Goal: Communication & Community: Answer question/provide support

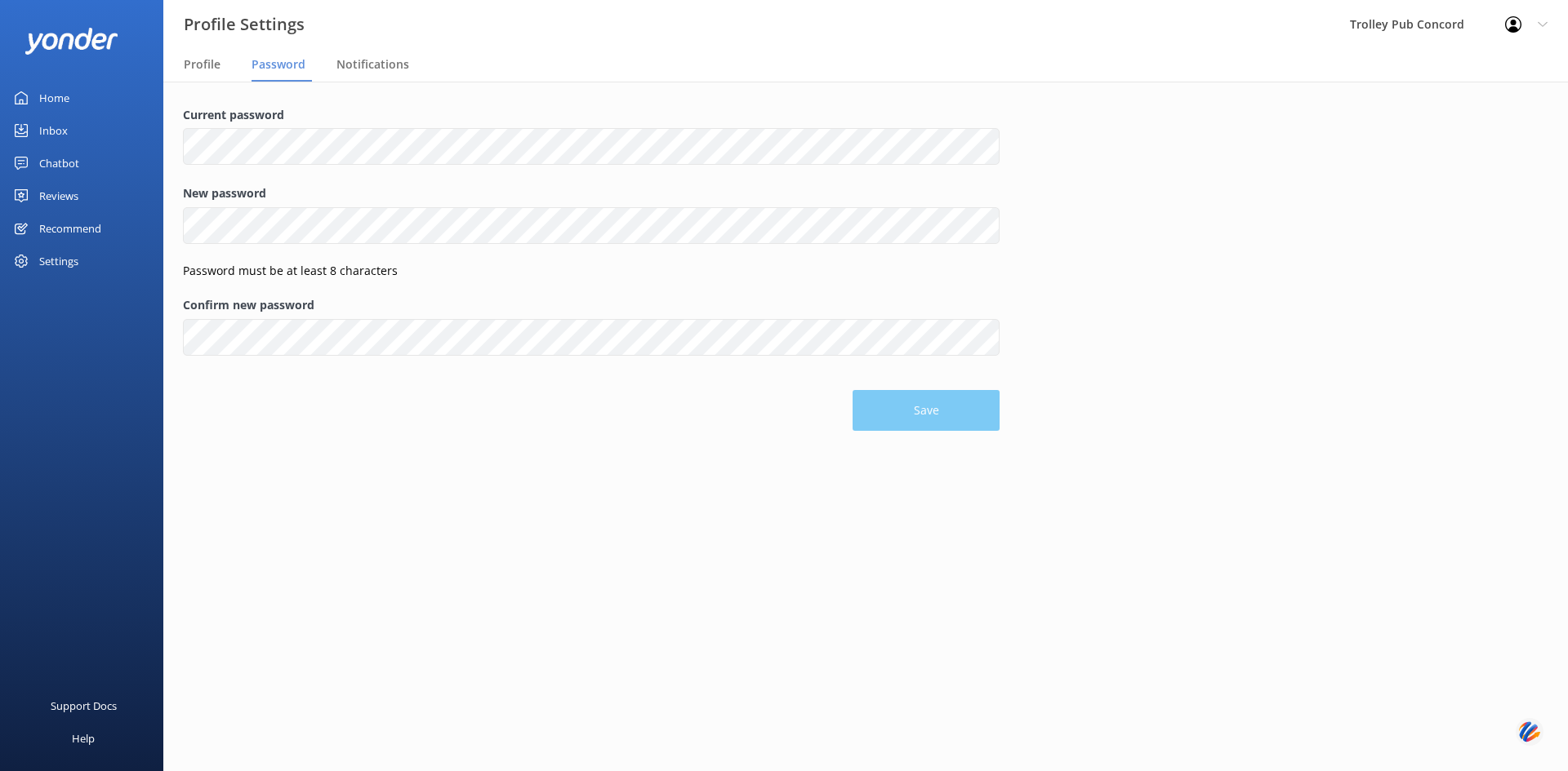
click at [57, 100] on div "Home" at bounding box center [54, 98] width 31 height 32
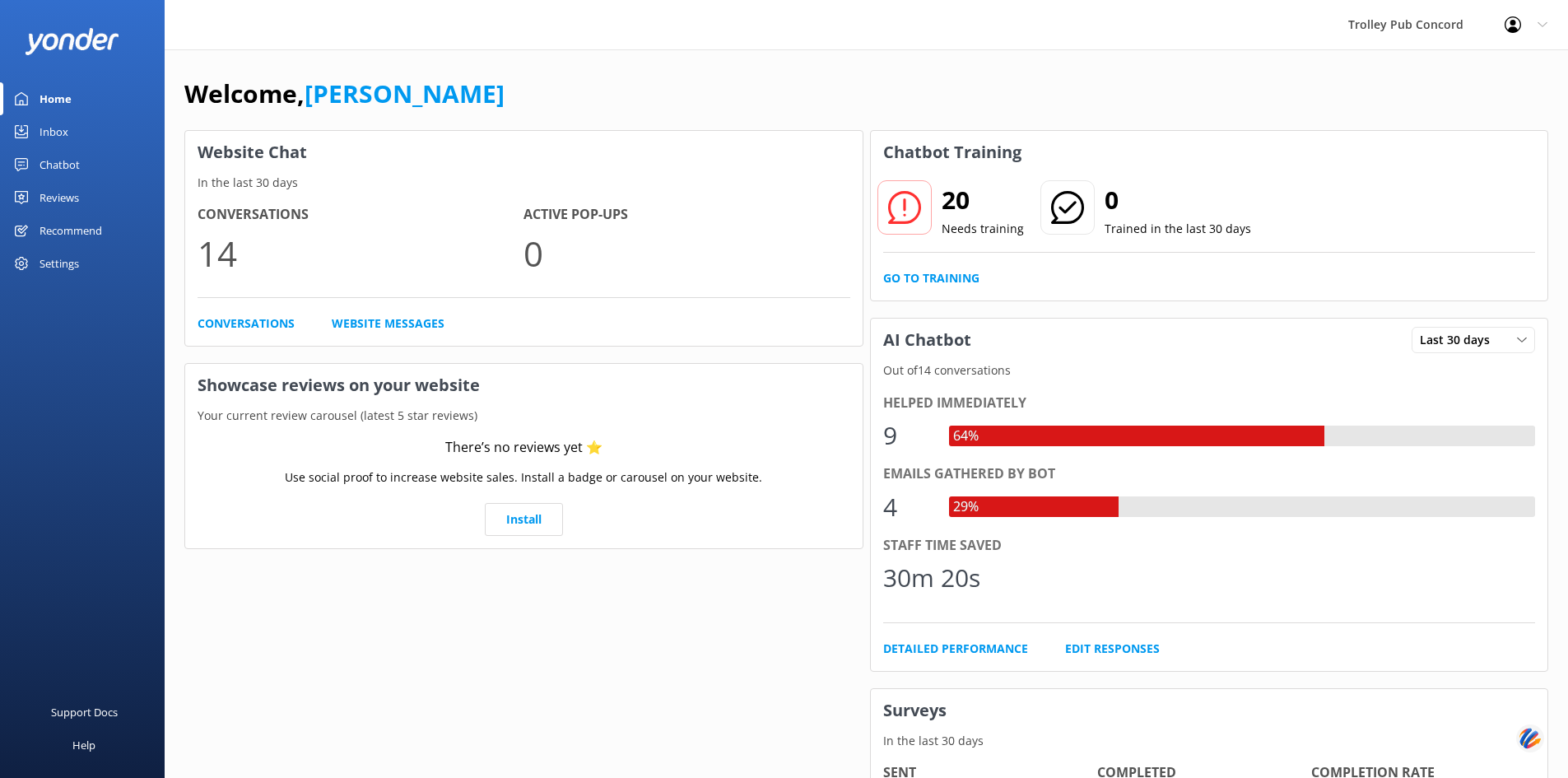
click at [231, 314] on div "Conversations 14 Active Pop-ups 0 Conversations Website Messages" at bounding box center [524, 268] width 678 height 154
click at [234, 320] on link "Conversations" at bounding box center [245, 324] width 97 height 18
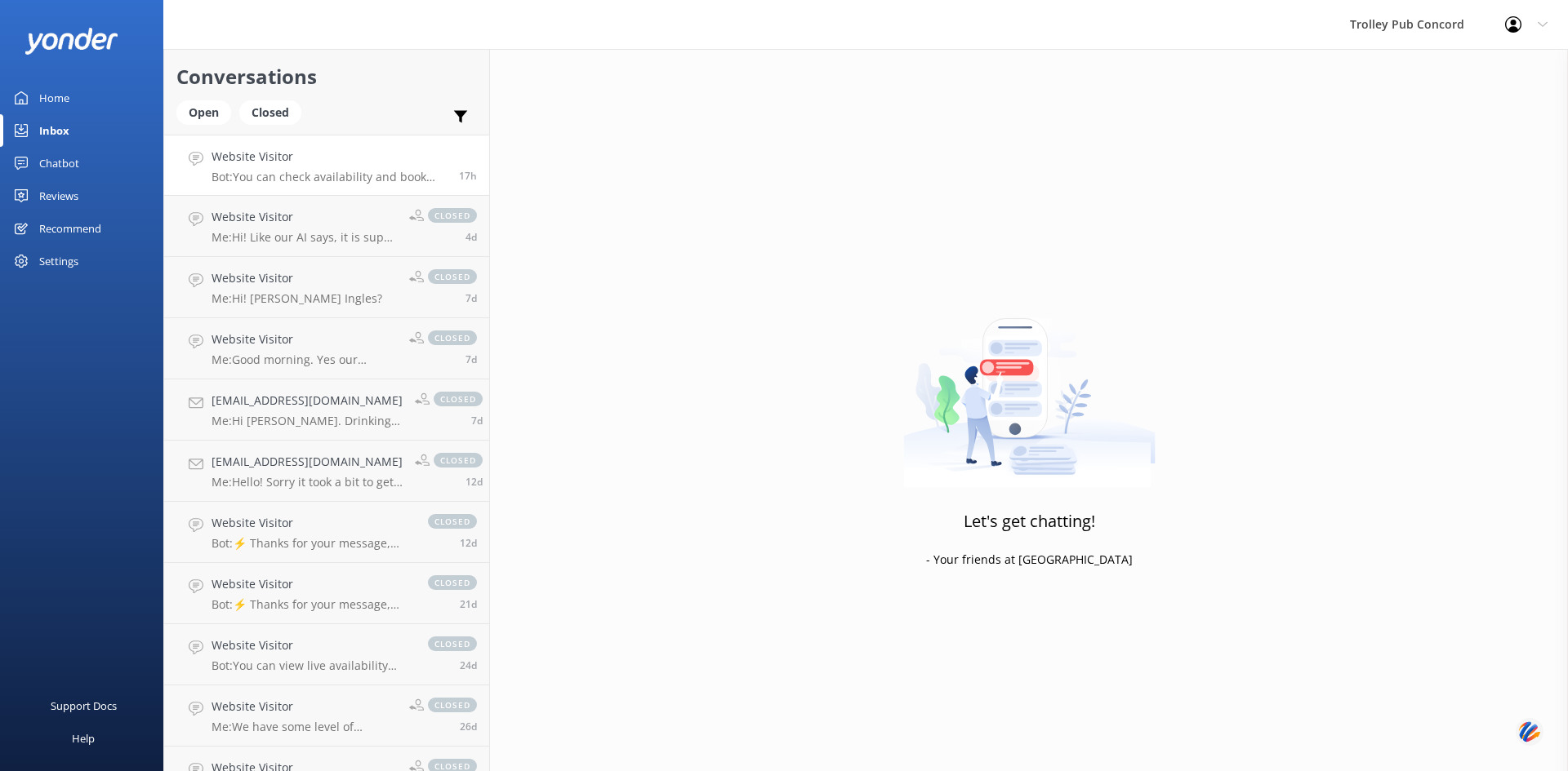
click at [260, 160] on h4 "Website Visitor" at bounding box center [329, 157] width 235 height 18
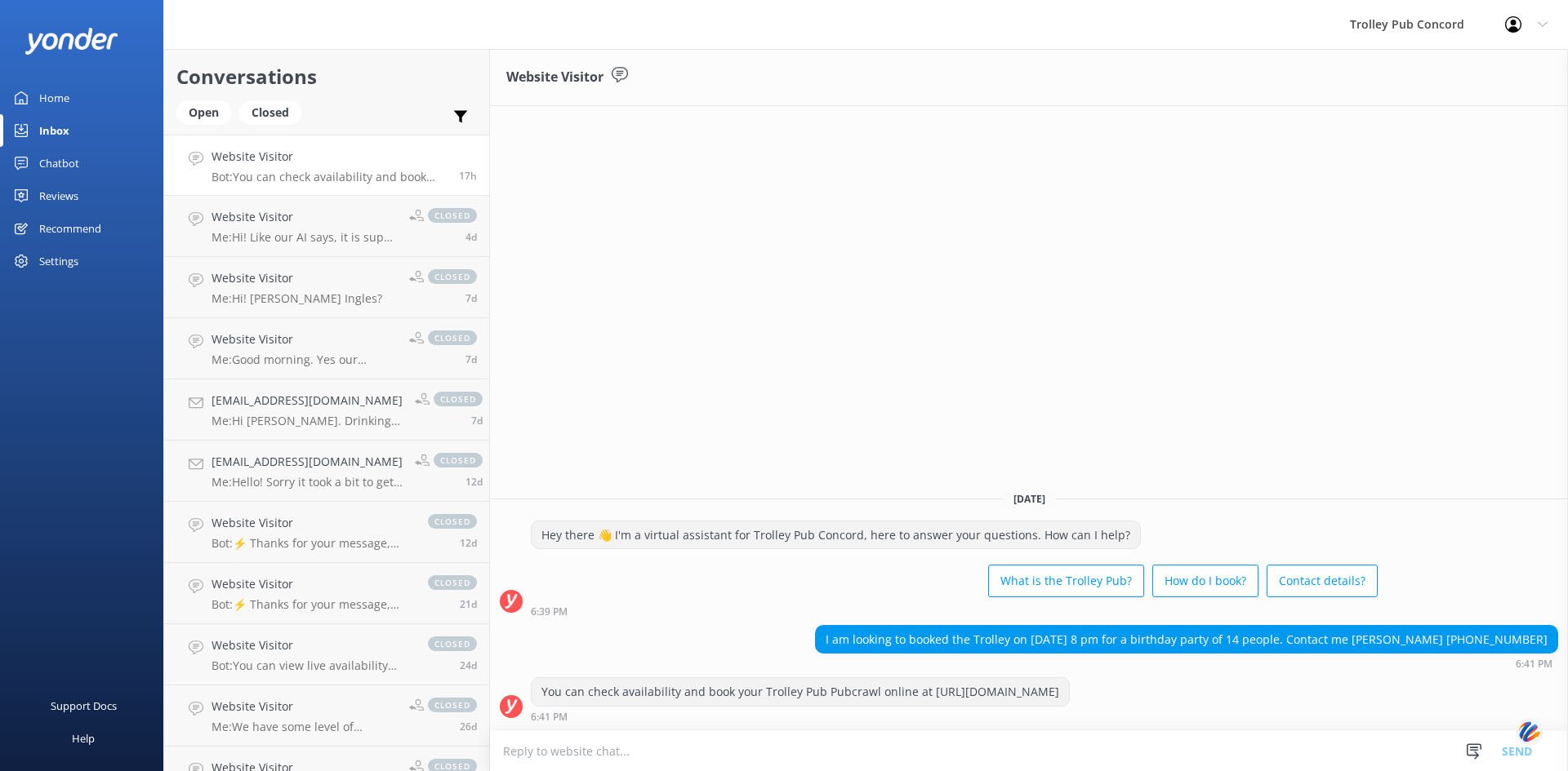
click at [695, 747] on textarea at bounding box center [1029, 751] width 1078 height 40
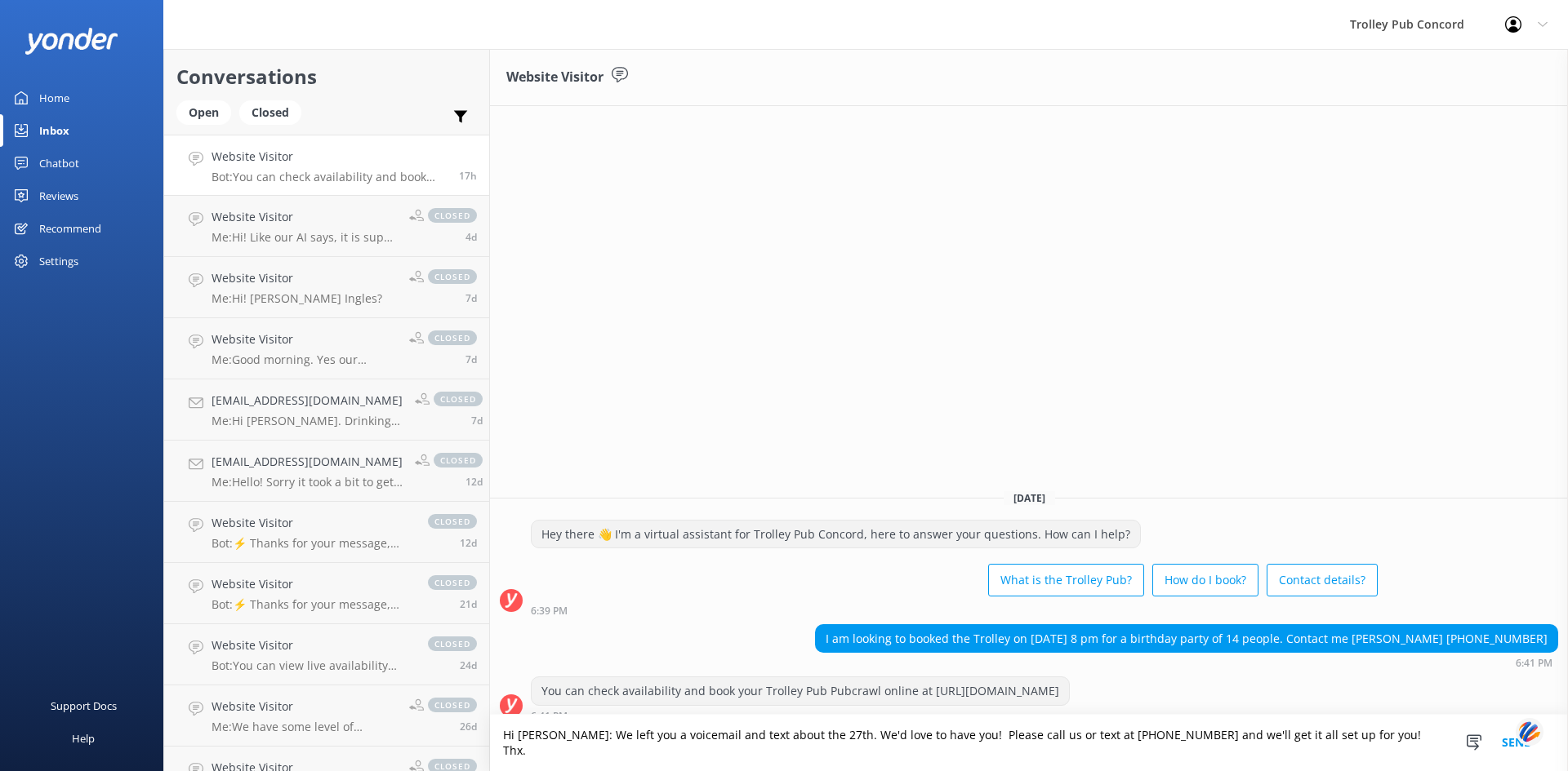
click at [519, 755] on textarea "Hi [PERSON_NAME]: We left you a voicemail and text about the 27th. We'd love to…" at bounding box center [1029, 743] width 1078 height 57
type textarea "Hi [PERSON_NAME]: We left you a voicemail and text about the 27th. We'd love to…"
click at [1517, 746] on img at bounding box center [1529, 732] width 28 height 31
click at [1510, 748] on button "Send" at bounding box center [1517, 743] width 61 height 57
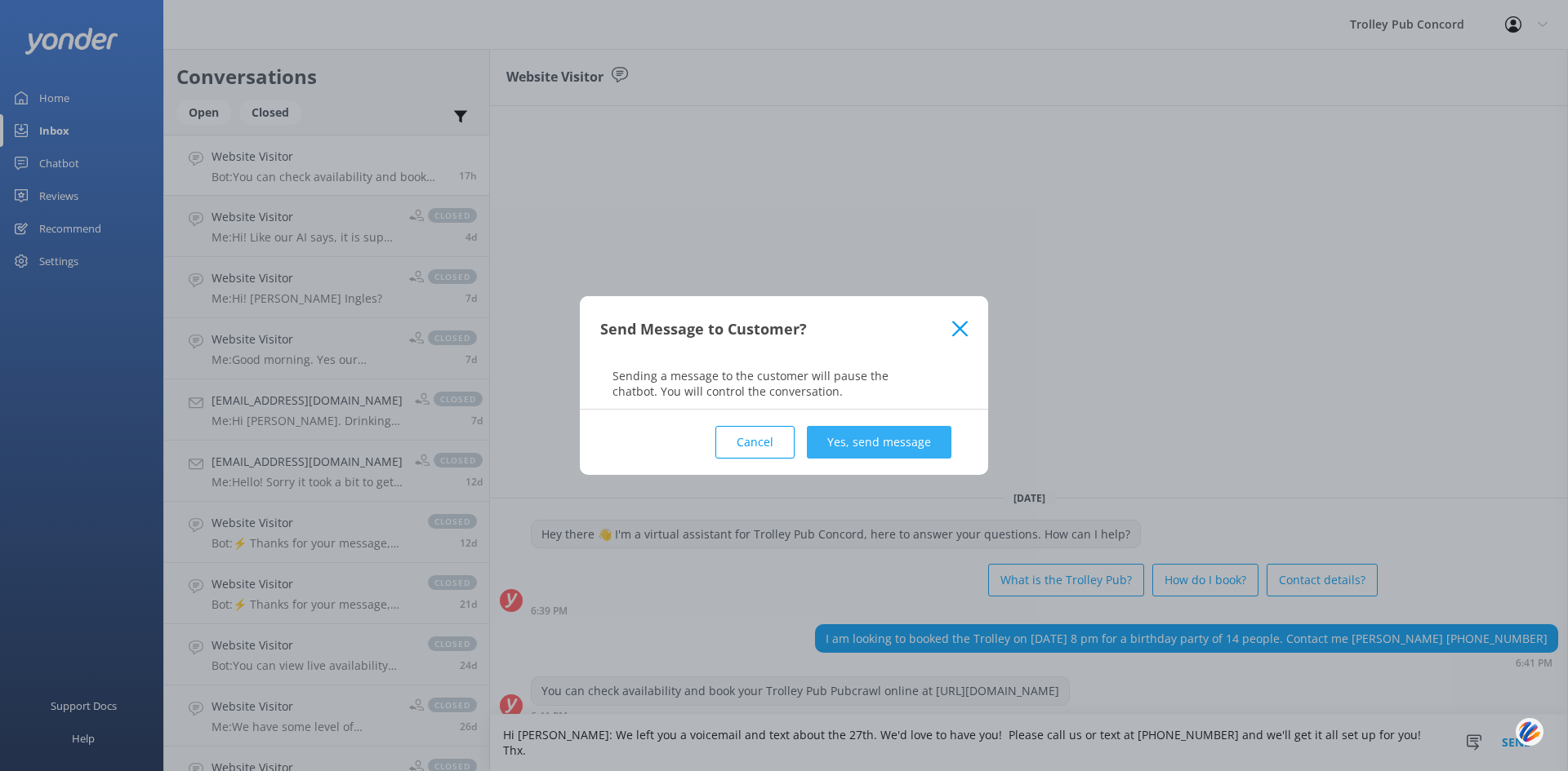
click at [843, 439] on button "Yes, send message" at bounding box center [879, 442] width 144 height 32
